Goal: Information Seeking & Learning: Check status

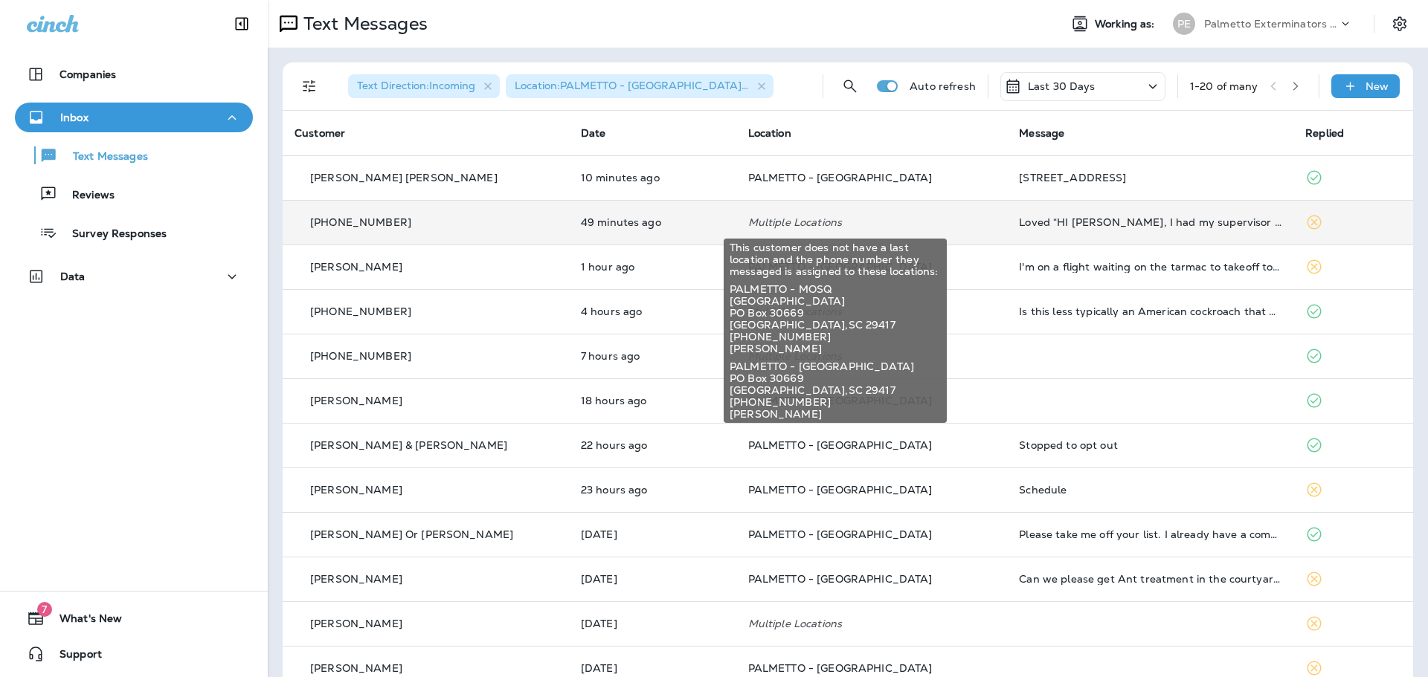
click at [925, 221] on p "Multiple Locations" at bounding box center [872, 222] width 248 height 12
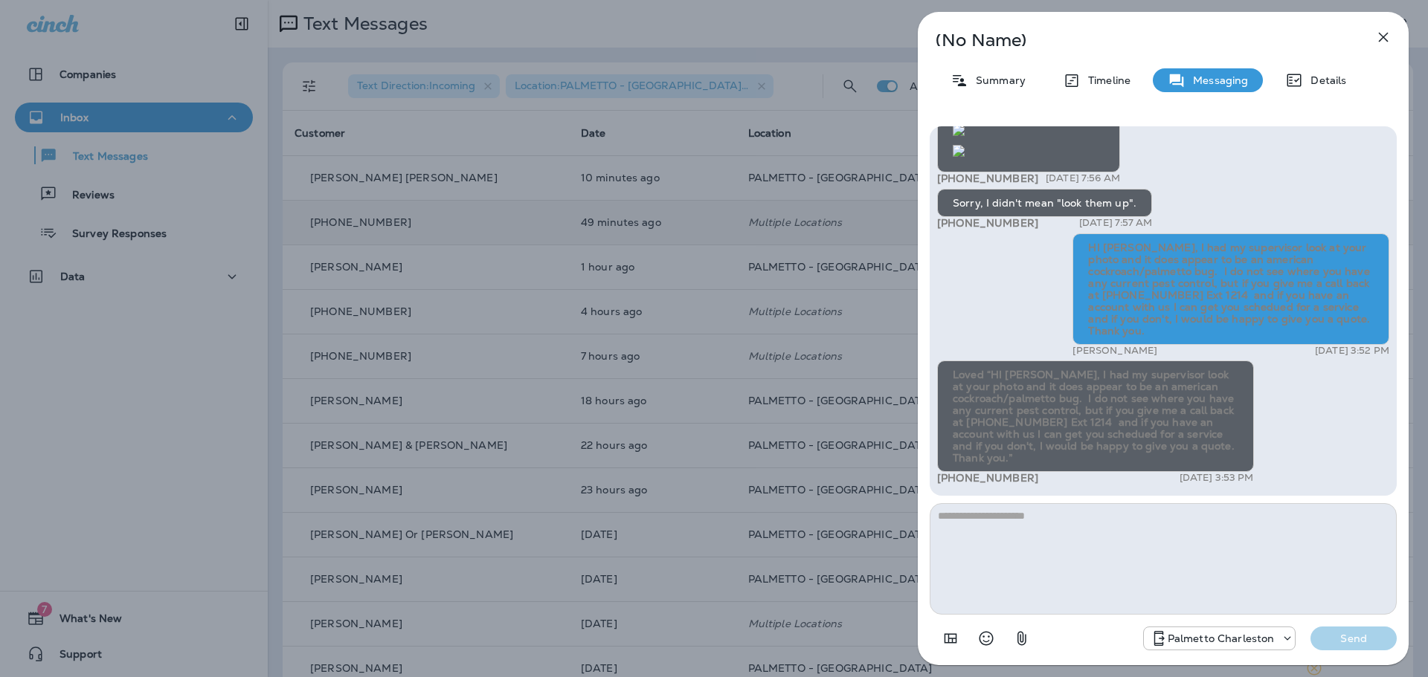
click at [1130, 540] on textarea at bounding box center [1163, 559] width 467 height 112
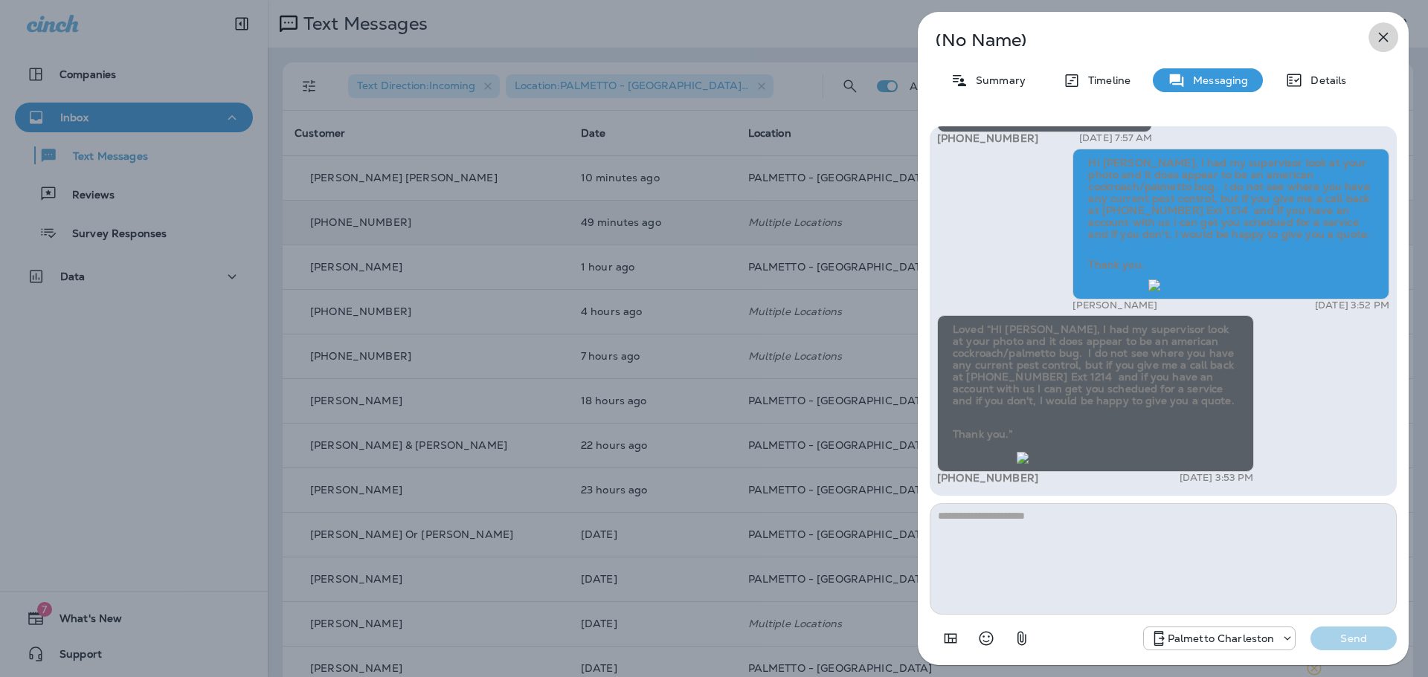
click at [1381, 34] on icon "button" at bounding box center [1384, 38] width 10 height 10
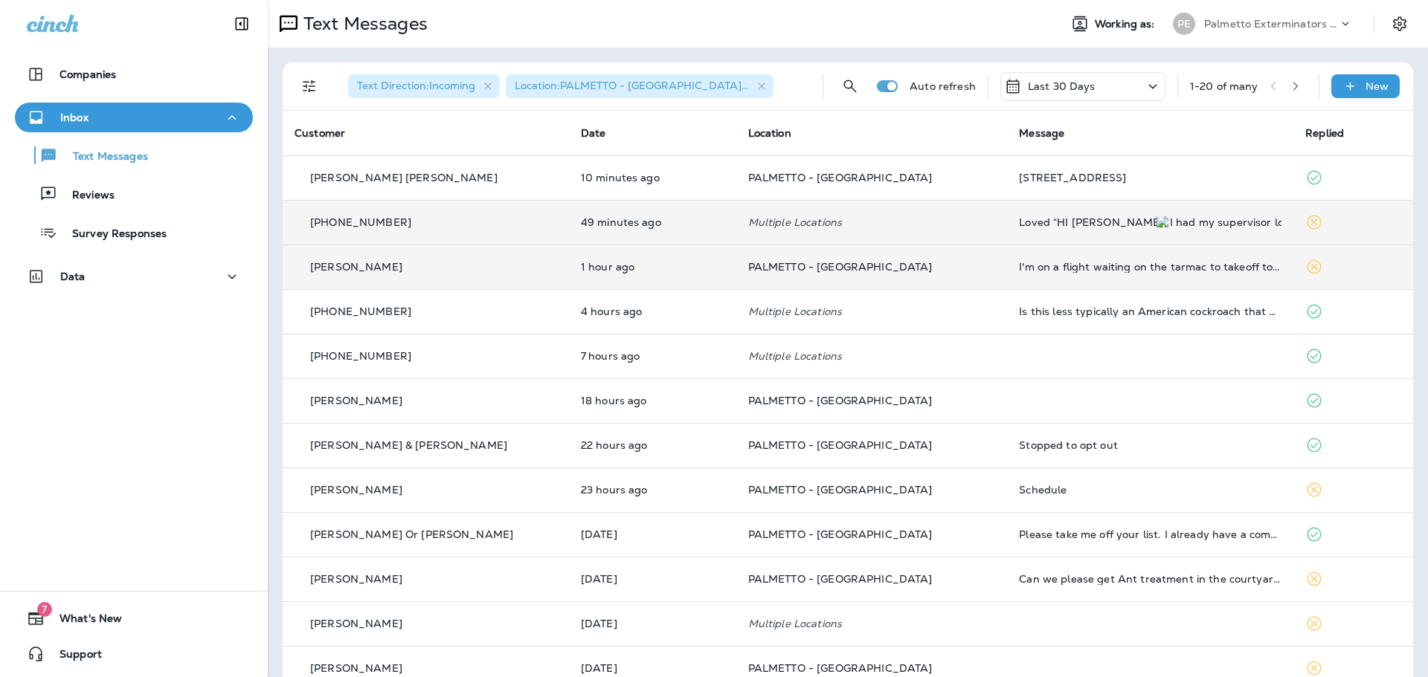
click at [927, 267] on p "PALMETTO - [GEOGRAPHIC_DATA]" at bounding box center [872, 267] width 248 height 12
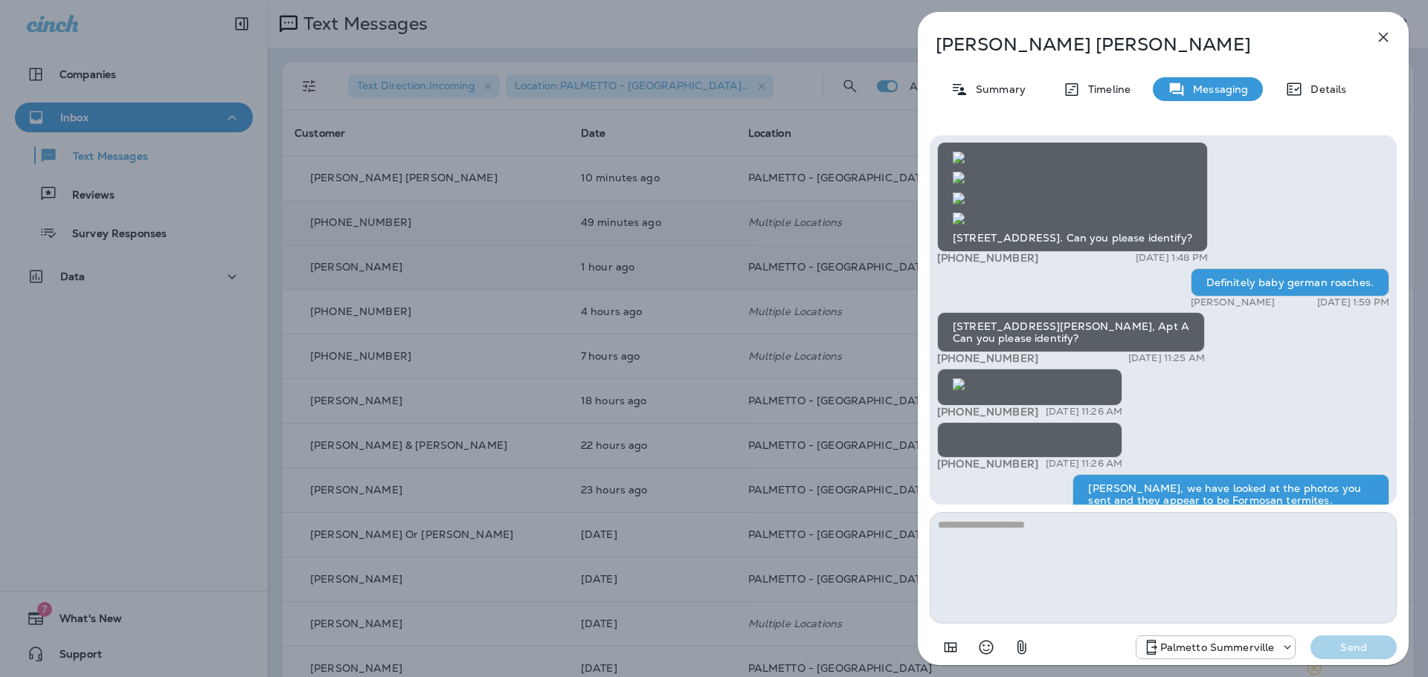
scroll to position [-694, 0]
click at [965, 390] on img at bounding box center [959, 385] width 12 height 12
click at [965, 432] on img at bounding box center [959, 438] width 12 height 12
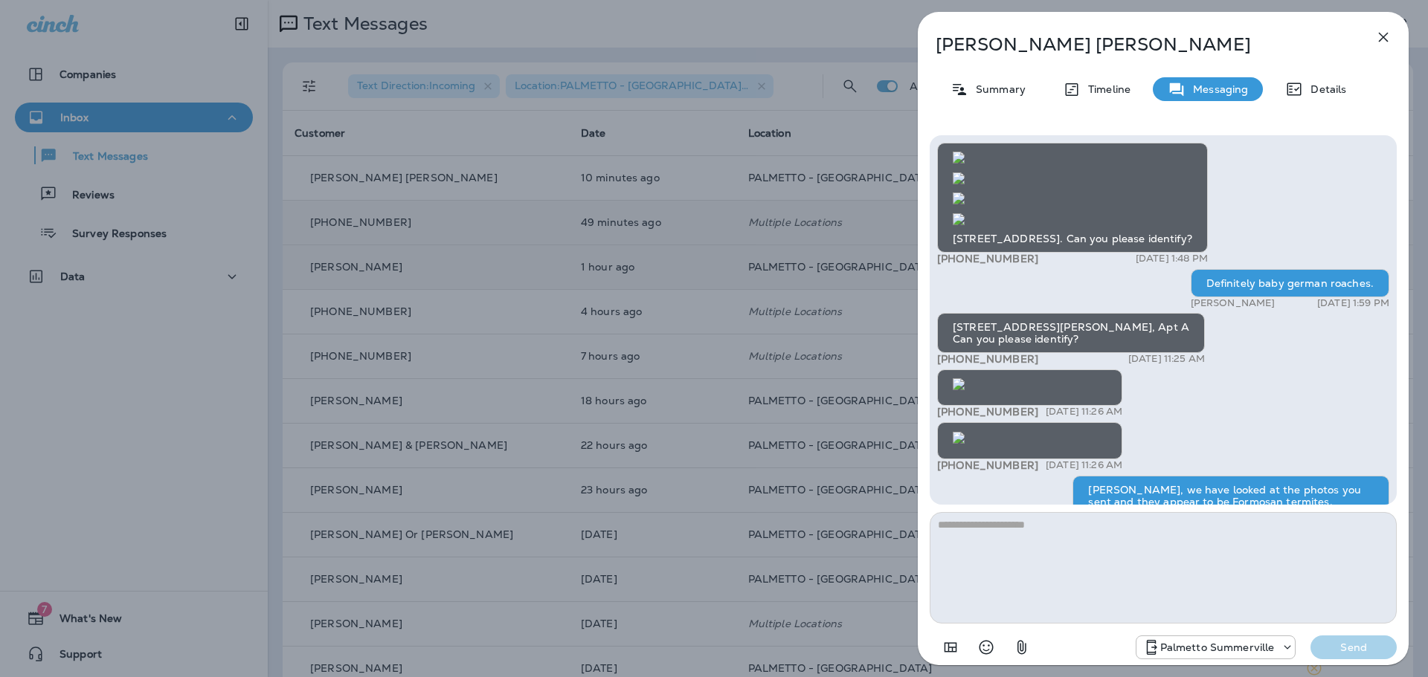
click at [965, 225] on img at bounding box center [959, 219] width 12 height 12
click at [965, 379] on img at bounding box center [959, 385] width 12 height 12
click at [965, 432] on img at bounding box center [959, 438] width 12 height 12
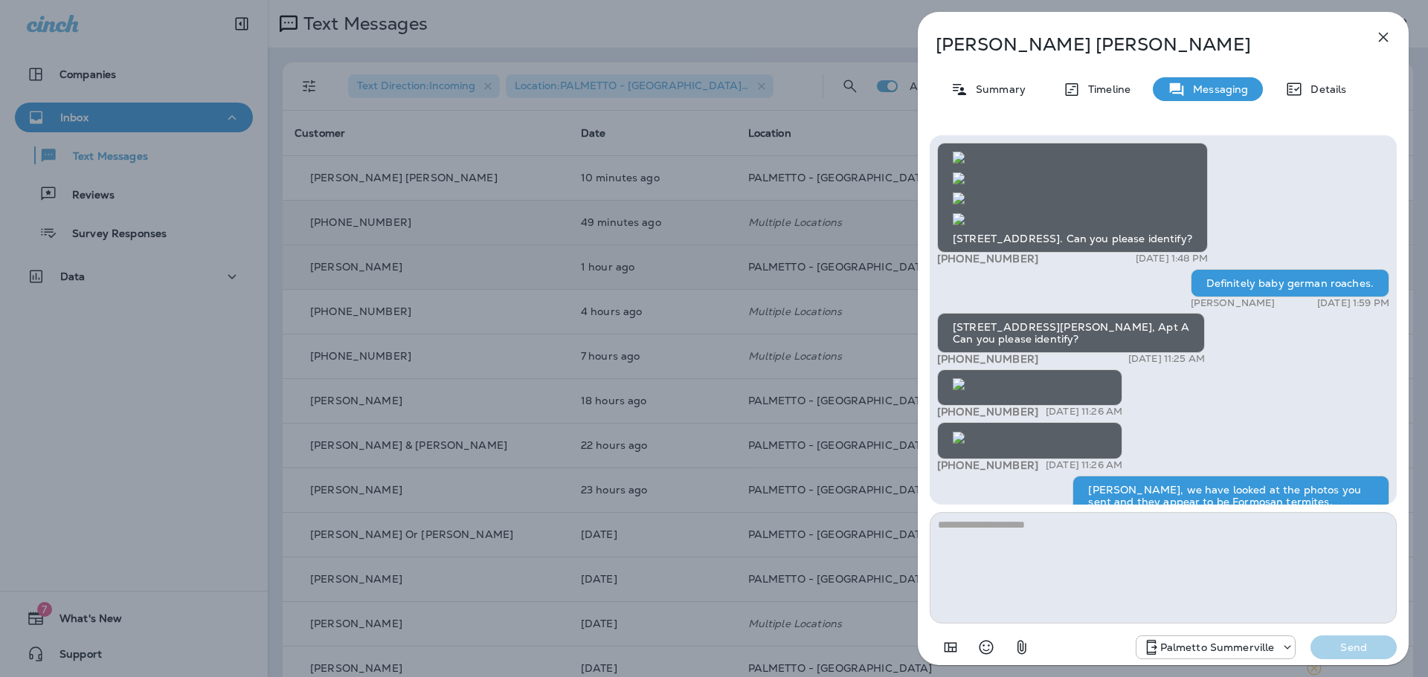
click at [1384, 42] on icon "button" at bounding box center [1383, 37] width 18 height 18
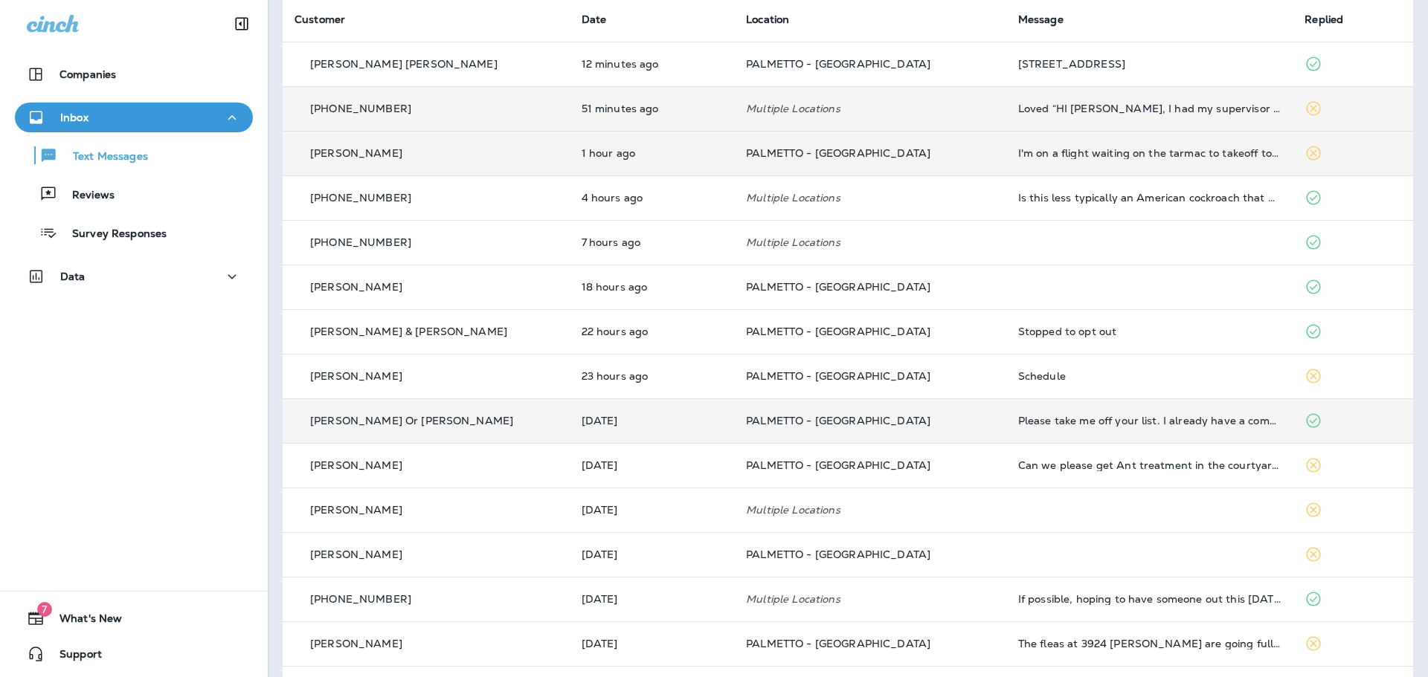
scroll to position [124, 0]
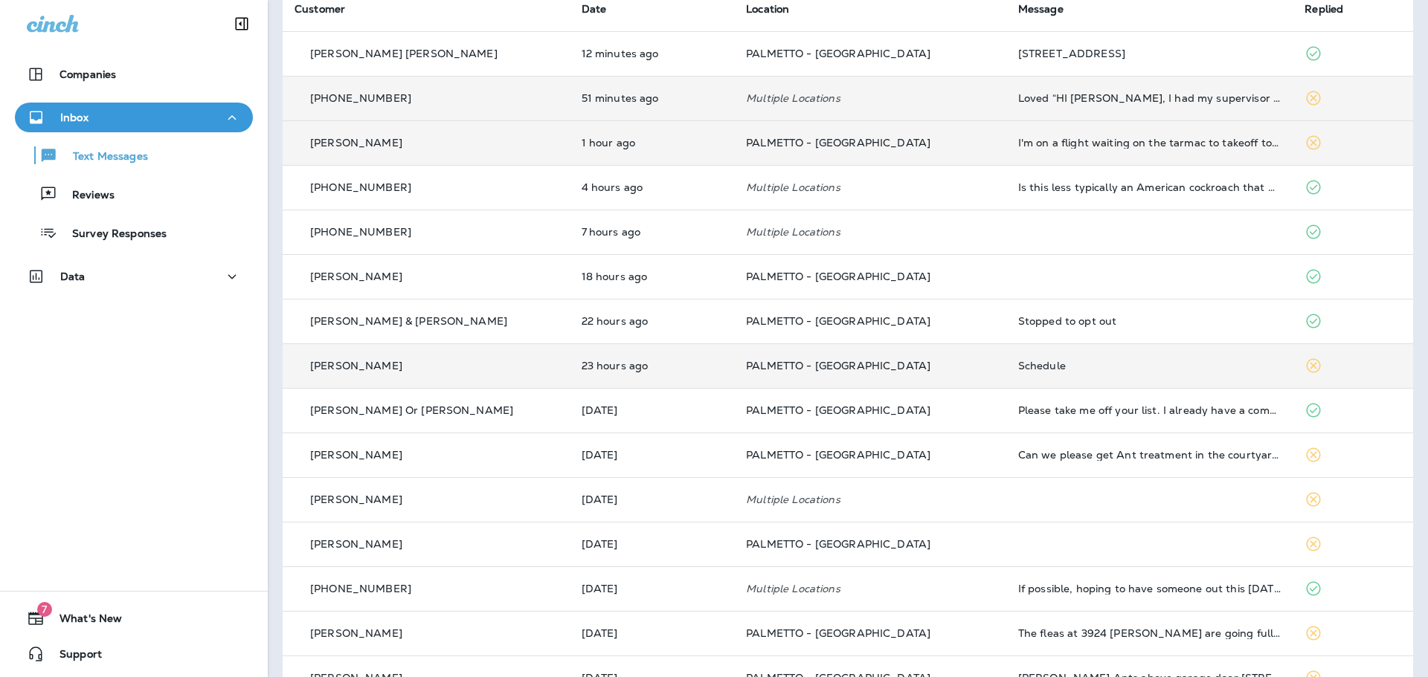
click at [947, 367] on p "PALMETTO - [GEOGRAPHIC_DATA]" at bounding box center [870, 366] width 248 height 12
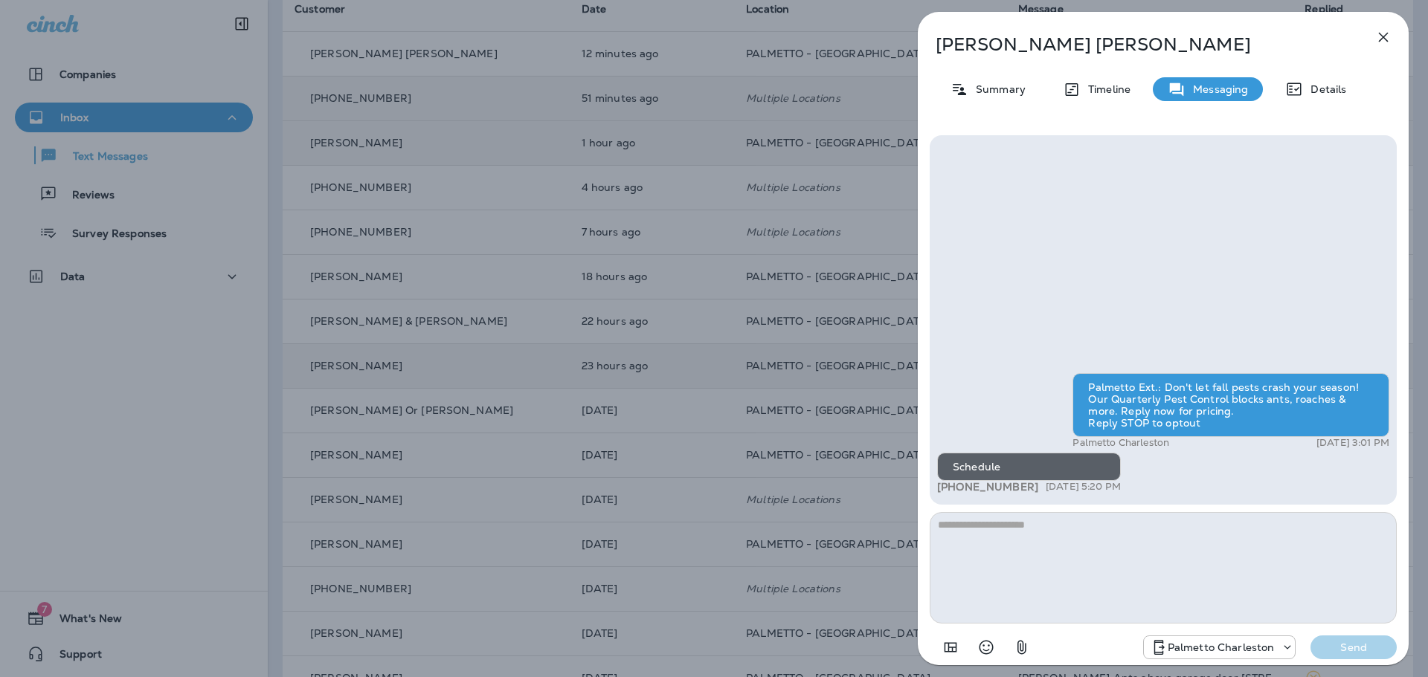
click at [1385, 41] on icon "button" at bounding box center [1383, 37] width 18 height 18
